Goal: Find specific page/section: Find specific page/section

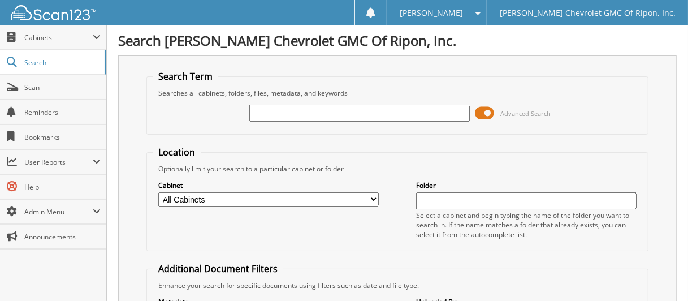
click at [305, 118] on input "text" at bounding box center [359, 113] width 220 height 17
type input "142619"
click at [487, 114] on span at bounding box center [484, 113] width 19 height 17
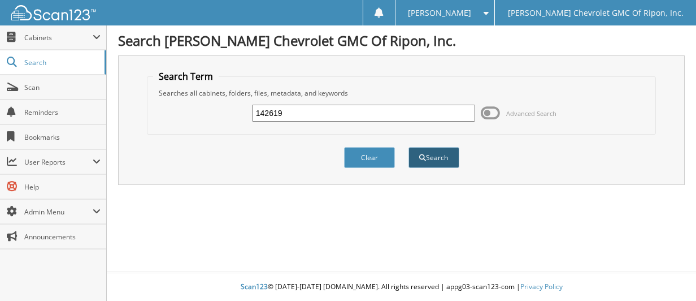
click at [451, 153] on button "Search" at bounding box center [434, 157] width 51 height 21
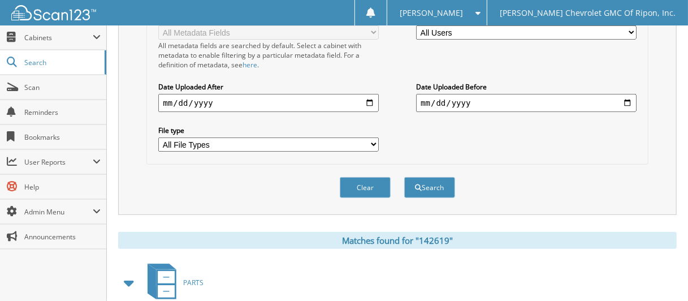
scroll to position [339, 0]
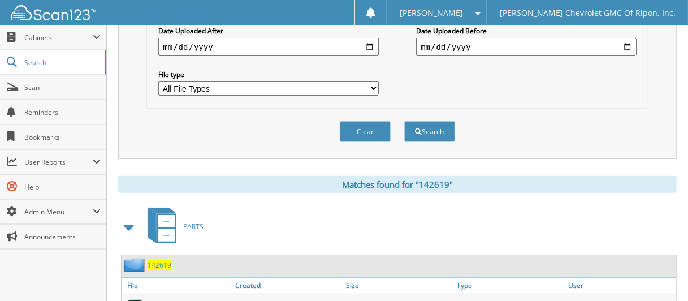
click at [158, 260] on span "142619" at bounding box center [160, 265] width 24 height 10
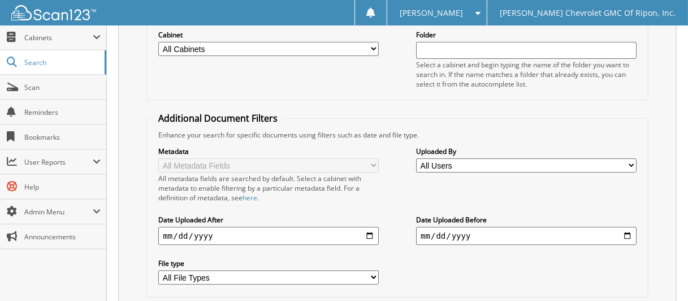
scroll to position [113, 0]
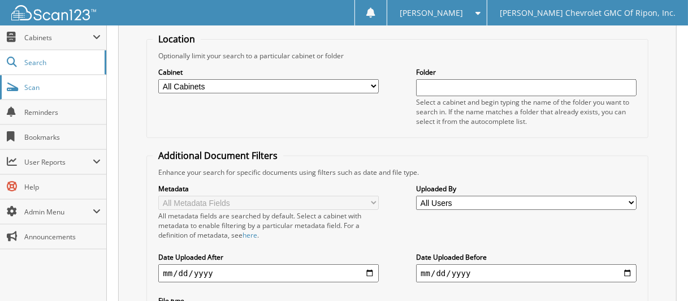
click at [73, 92] on link "Scan" at bounding box center [53, 87] width 106 height 24
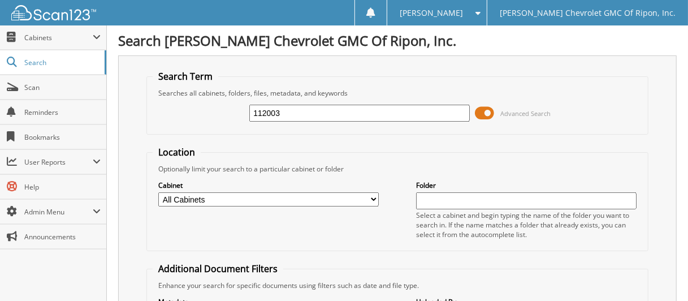
type input "112003"
click at [486, 108] on span at bounding box center [484, 113] width 19 height 17
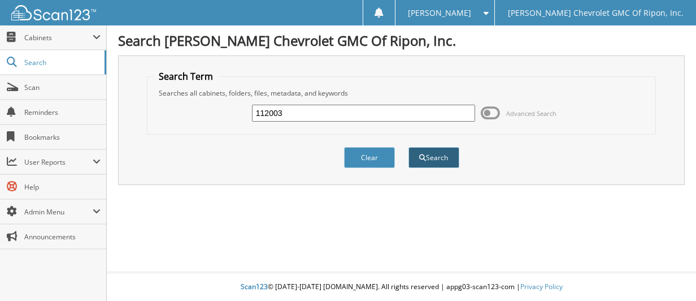
click at [433, 150] on button "Search" at bounding box center [434, 157] width 51 height 21
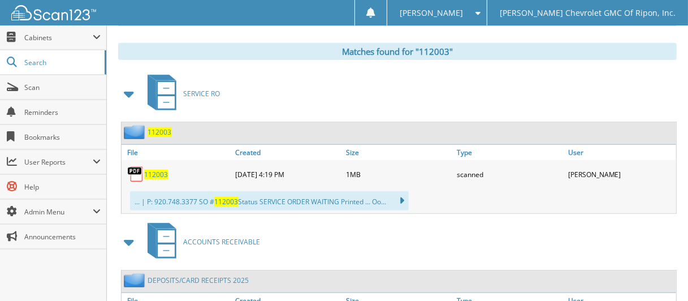
scroll to position [508, 0]
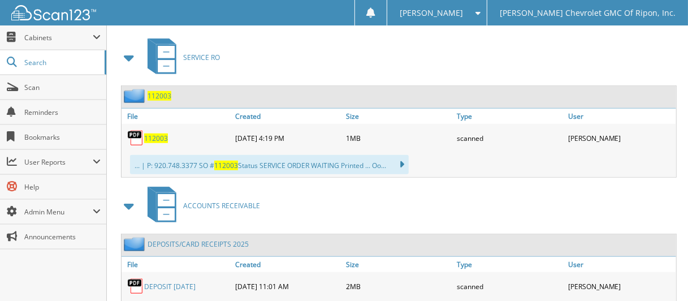
click at [186, 282] on link "DEPOSIT [DATE]" at bounding box center [169, 287] width 51 height 10
click at [41, 86] on span "Scan" at bounding box center [62, 88] width 76 height 10
